Goal: Navigation & Orientation: Find specific page/section

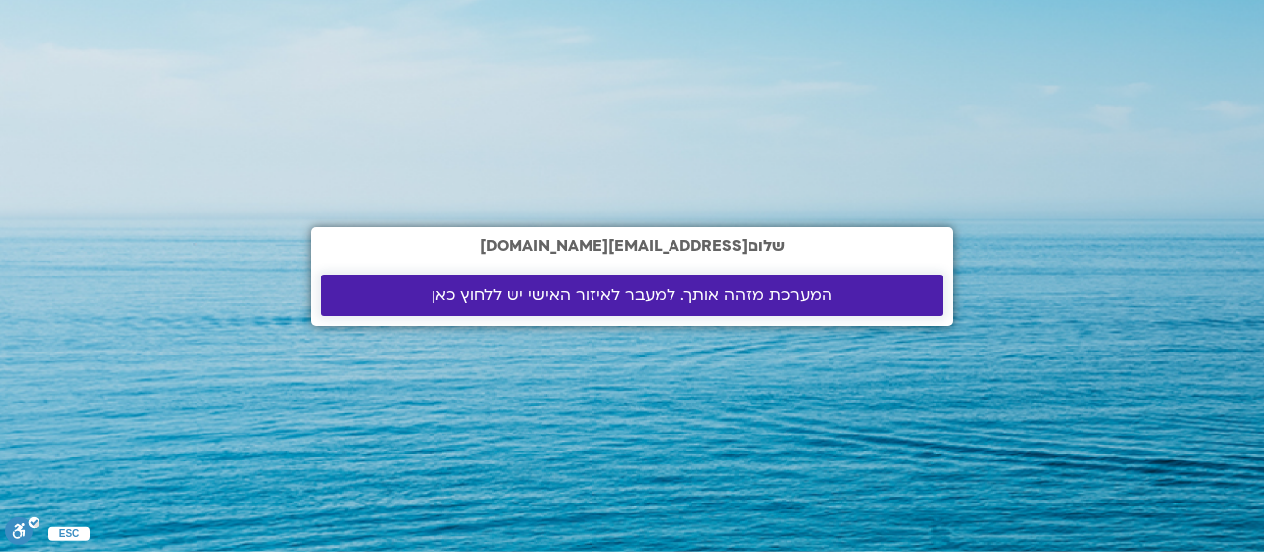
click at [638, 291] on span "המערכת מזהה אותך. למעבר לאיזור האישי יש ללחוץ כאן" at bounding box center [632, 295] width 401 height 18
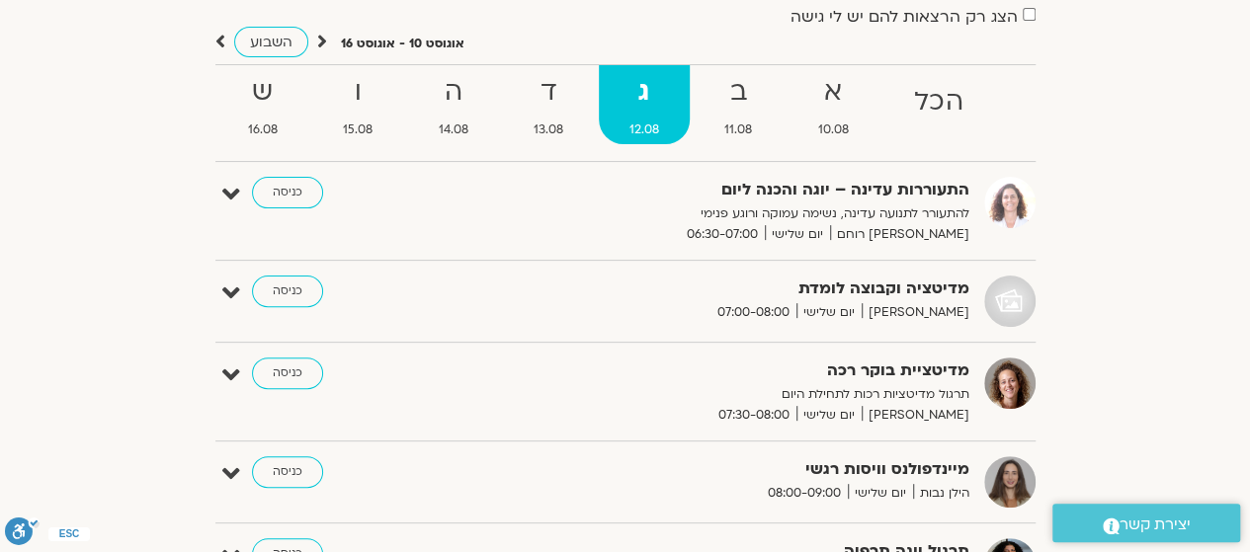
scroll to position [395, 0]
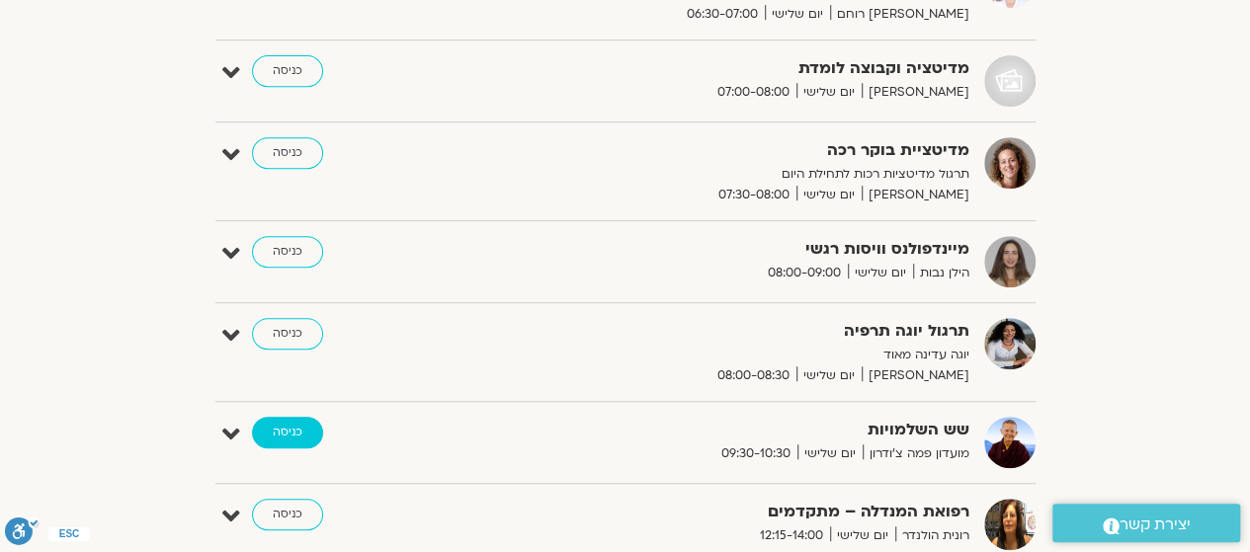
click at [303, 425] on link "כניסה" at bounding box center [287, 433] width 71 height 32
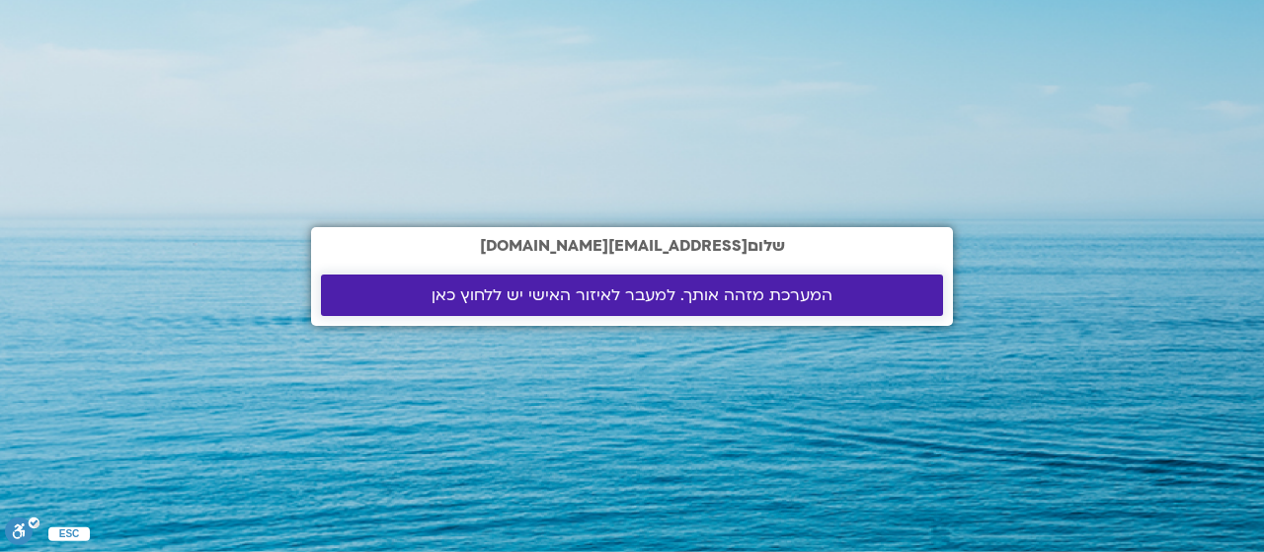
click at [764, 292] on span "המערכת מזהה אותך. למעבר לאיזור האישי יש ללחוץ כאן" at bounding box center [632, 295] width 401 height 18
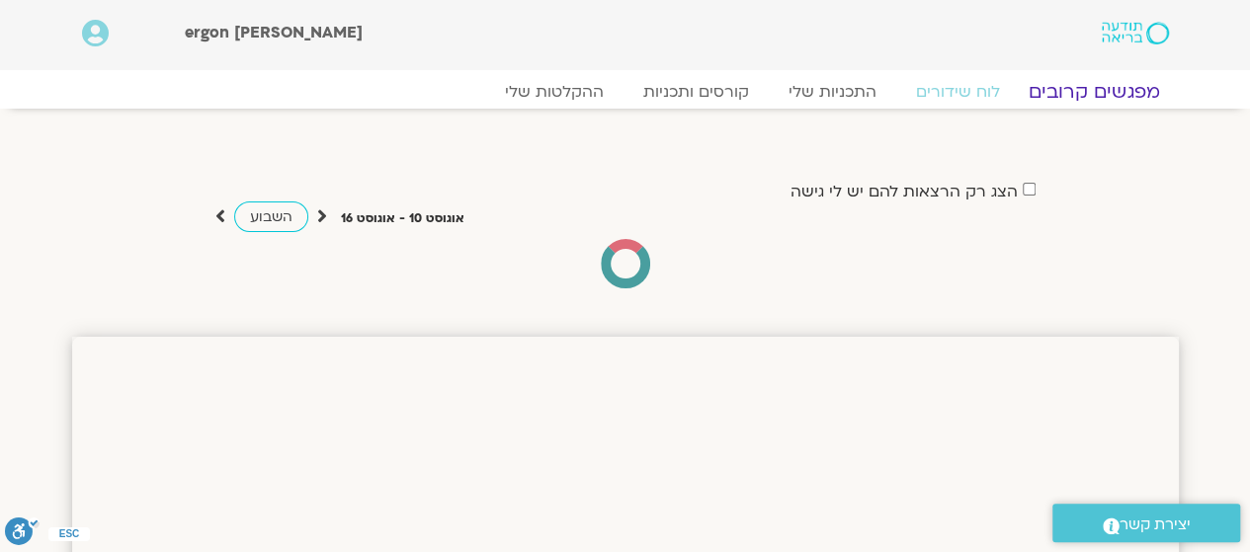
click at [1120, 91] on link "מפגשים קרובים" at bounding box center [1093, 92] width 179 height 24
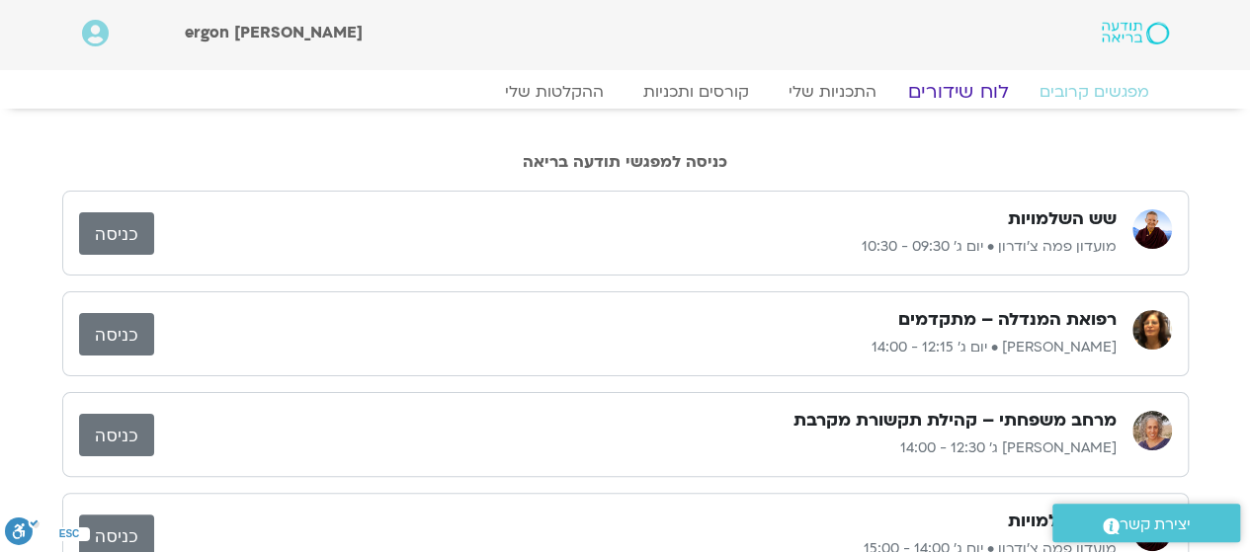
click at [930, 86] on link "לוח שידורים" at bounding box center [957, 92] width 148 height 24
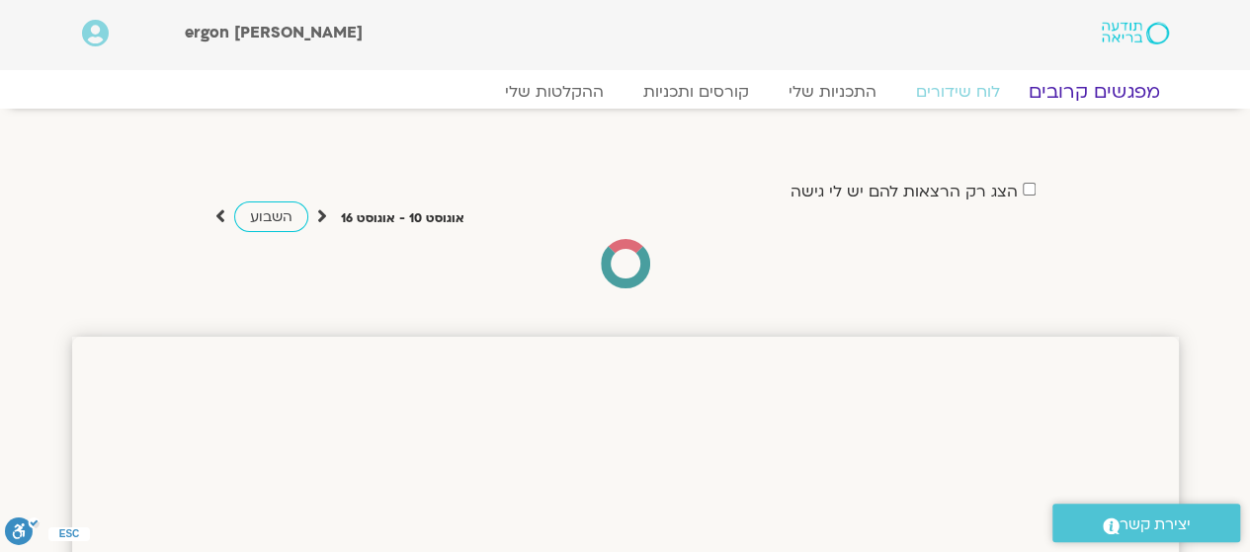
click at [1068, 83] on link "מפגשים קרובים" at bounding box center [1093, 92] width 179 height 24
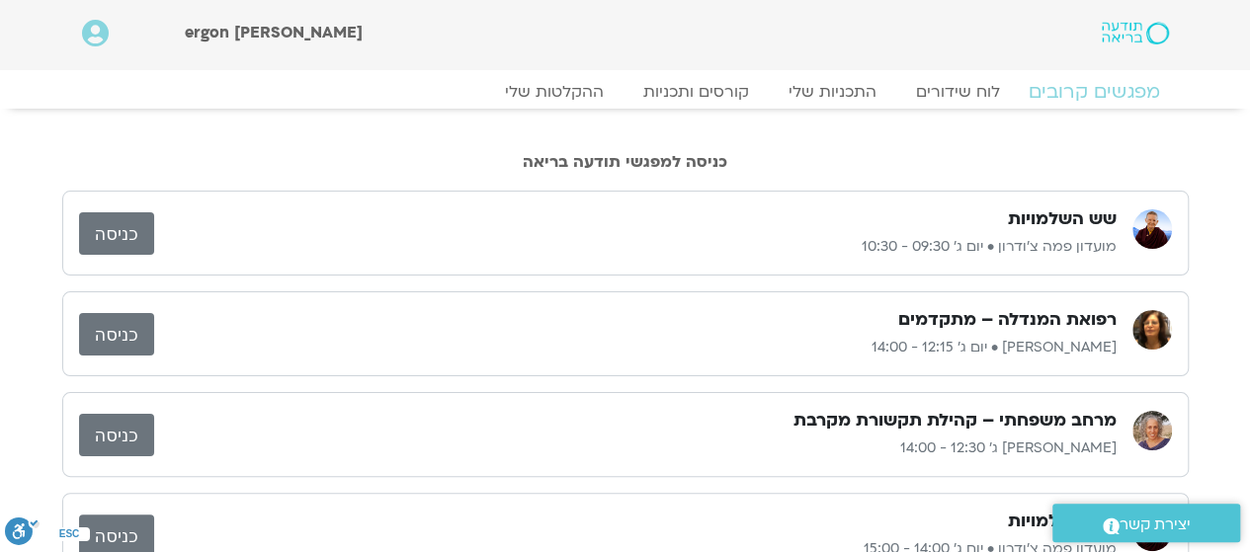
click at [1086, 90] on link "מפגשים קרובים" at bounding box center [1093, 92] width 179 height 24
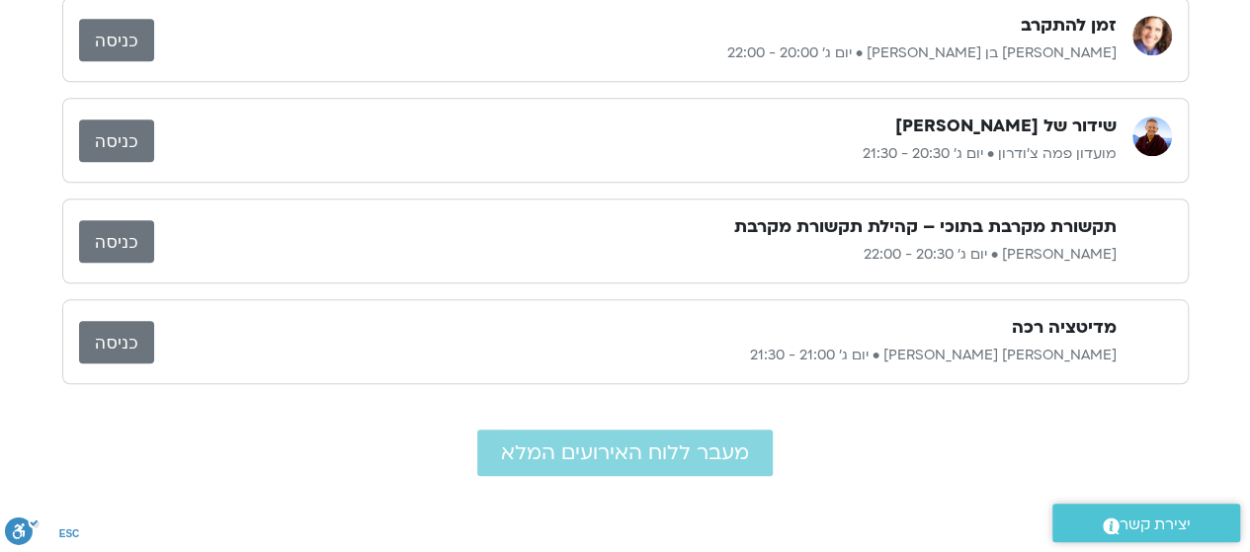
scroll to position [1087, 0]
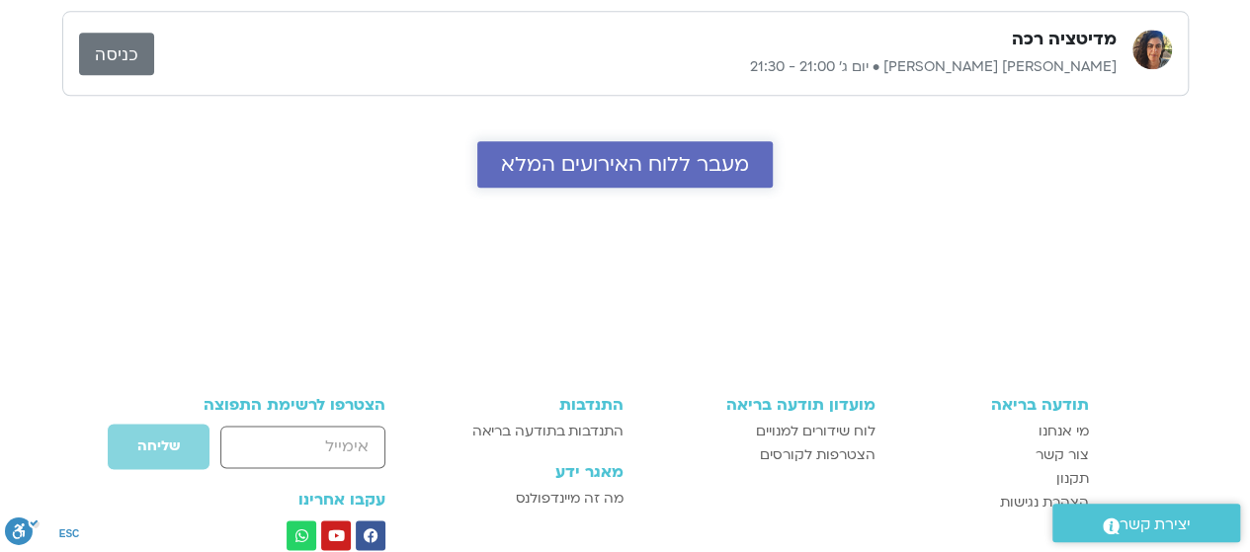
click at [666, 161] on span "מעבר ללוח האירועים המלא" at bounding box center [625, 164] width 248 height 23
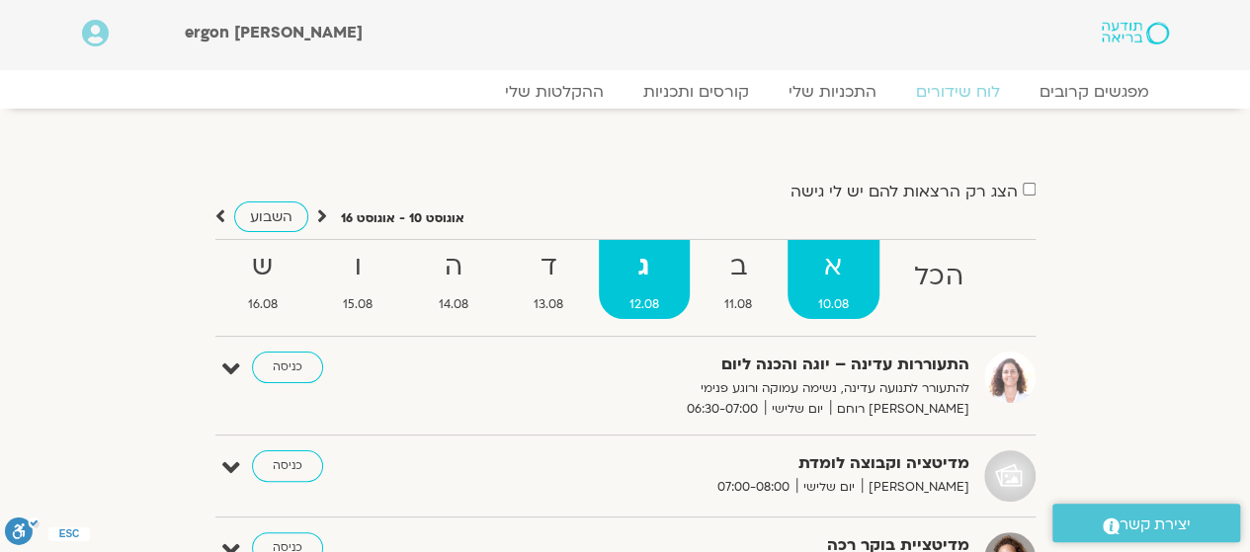
click at [835, 285] on strong "א" at bounding box center [833, 267] width 93 height 44
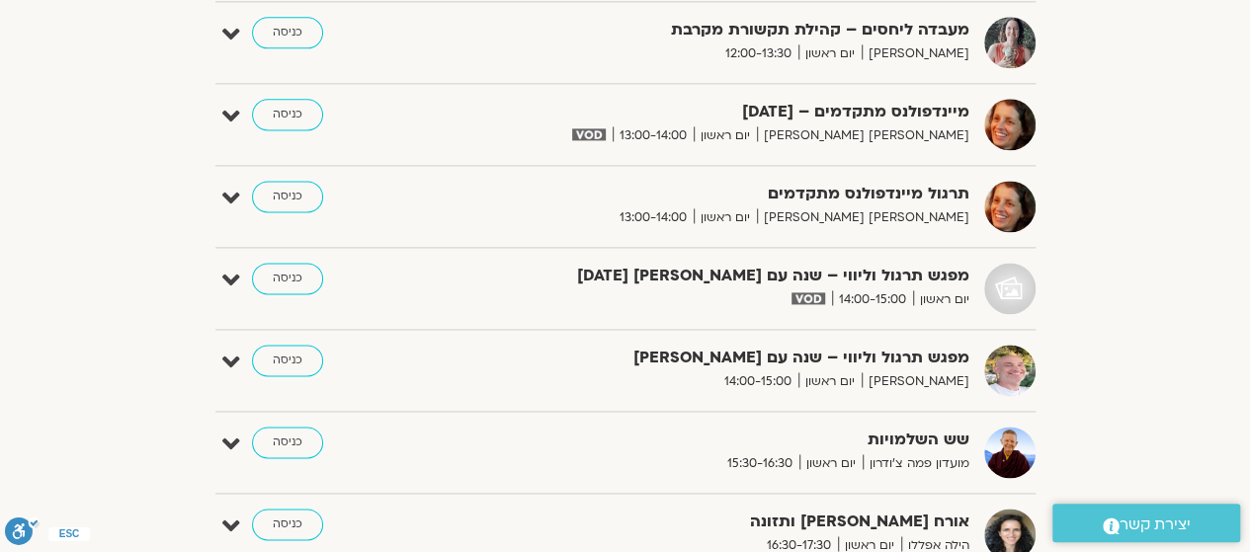
scroll to position [1284, 0]
